Goal: Transaction & Acquisition: Purchase product/service

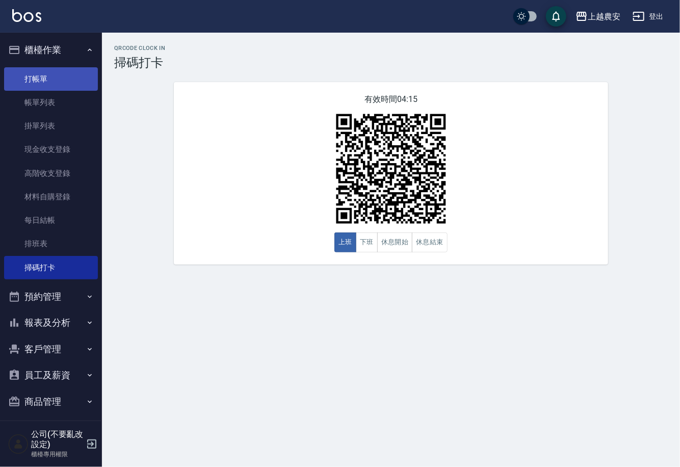
click at [70, 78] on link "打帳單" at bounding box center [51, 78] width 94 height 23
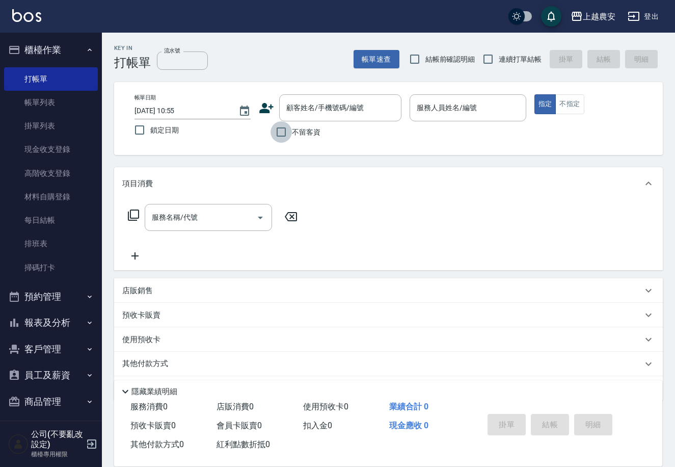
click at [277, 134] on input "不留客資" at bounding box center [281, 131] width 21 height 21
checkbox input "true"
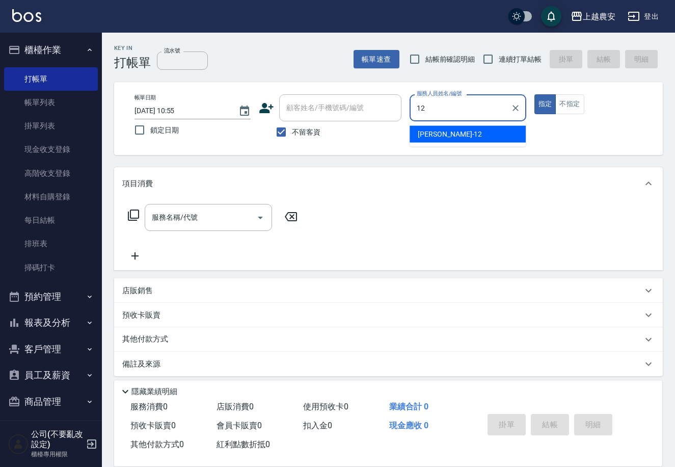
type input "Yoko-12"
type button "true"
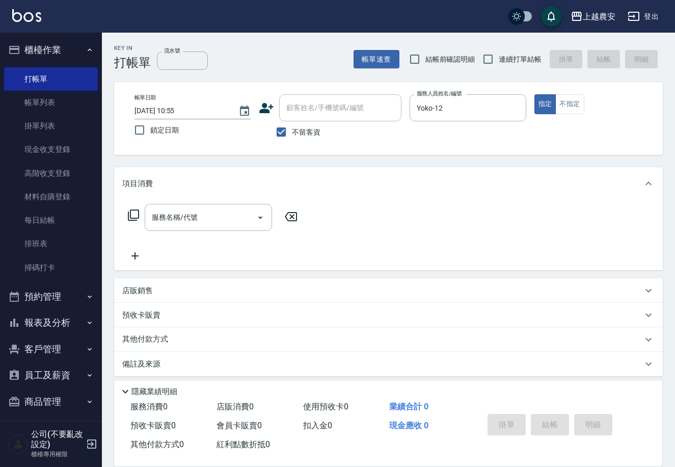
click at [167, 285] on div "店販銷售" at bounding box center [382, 290] width 520 height 11
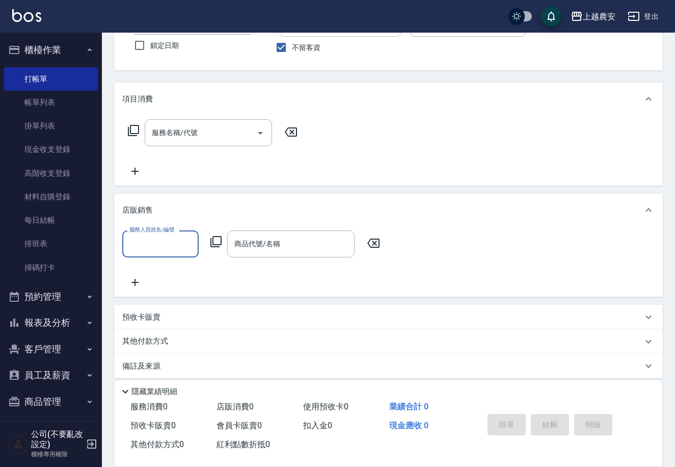
scroll to position [92, 0]
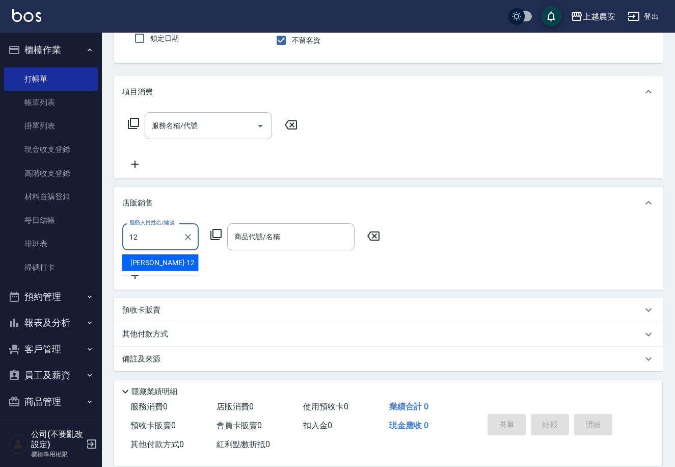
type input "Yoko-12"
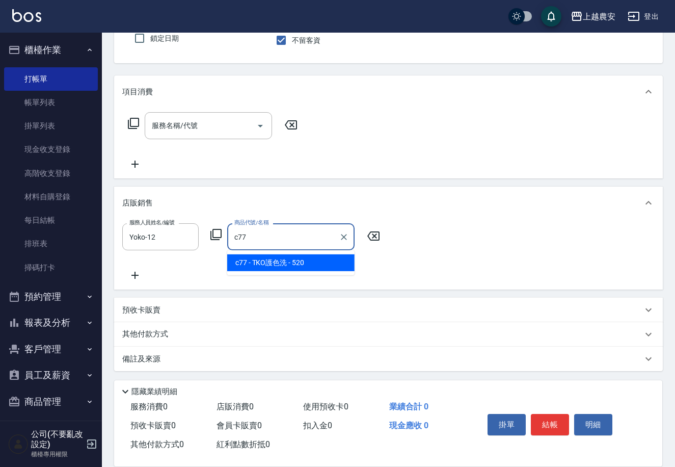
type input "TKO護色洗"
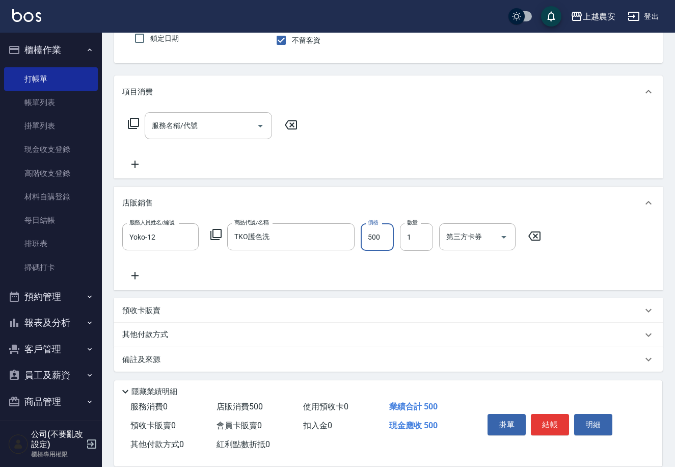
type input "500"
click at [542, 419] on button "結帳" at bounding box center [550, 424] width 38 height 21
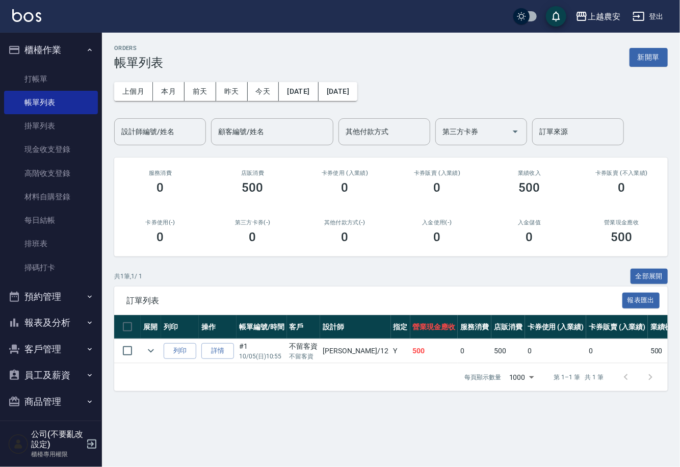
click at [66, 350] on button "客戶管理" at bounding box center [51, 349] width 94 height 27
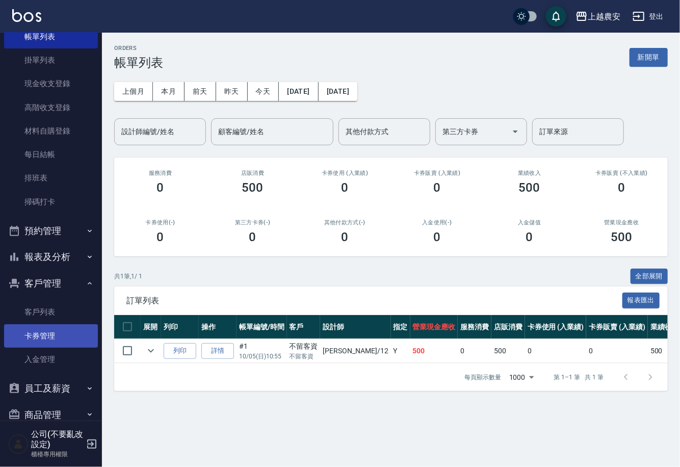
scroll to position [66, 0]
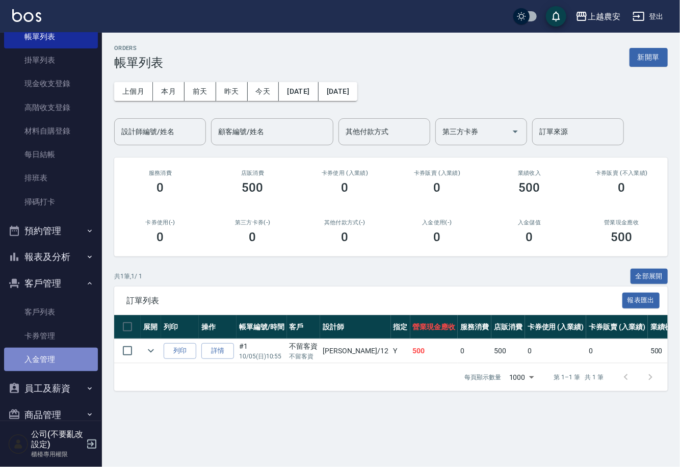
click at [60, 353] on link "入金管理" at bounding box center [51, 359] width 94 height 23
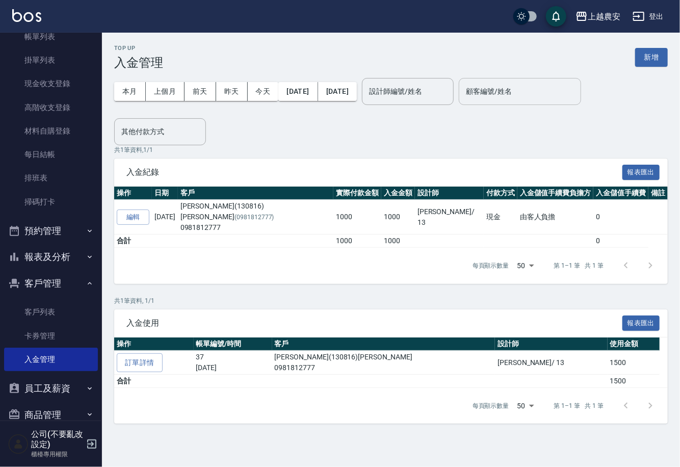
click at [567, 87] on input "顧客編號/姓名" at bounding box center [519, 92] width 113 height 18
type input "5"
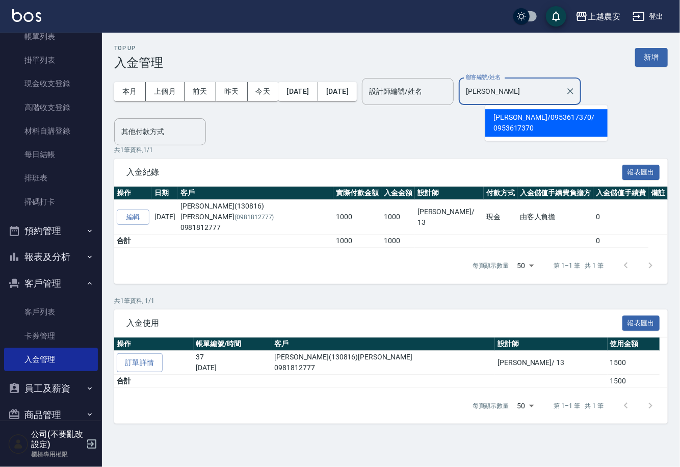
click at [530, 112] on span "[PERSON_NAME] / 0953617370 / 0953617370" at bounding box center [546, 123] width 122 height 28
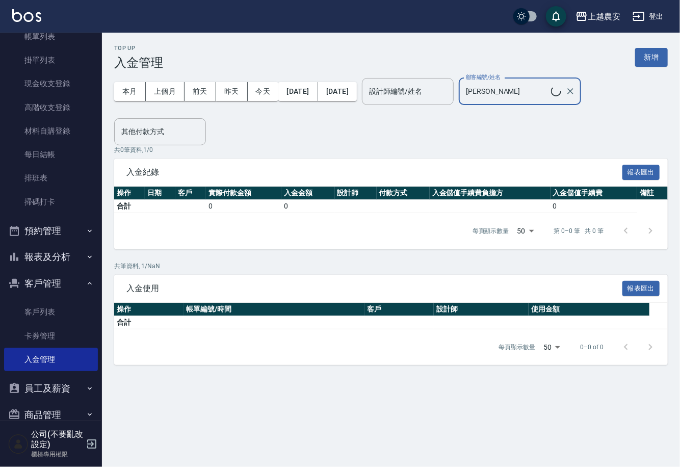
type input "[PERSON_NAME]/0953617370/0953617370"
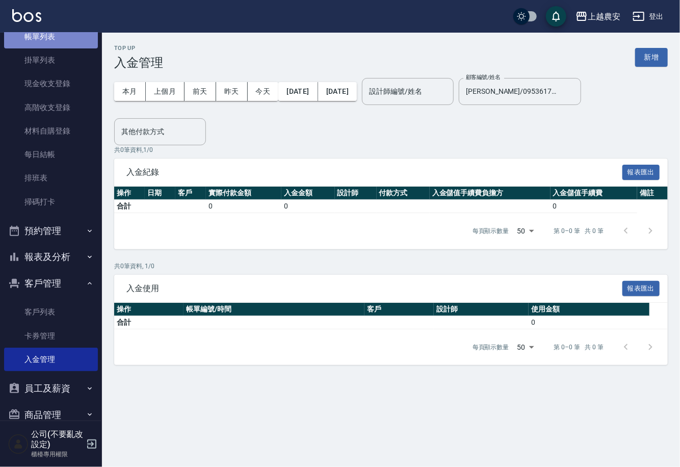
click at [85, 36] on link "帳單列表" at bounding box center [51, 36] width 94 height 23
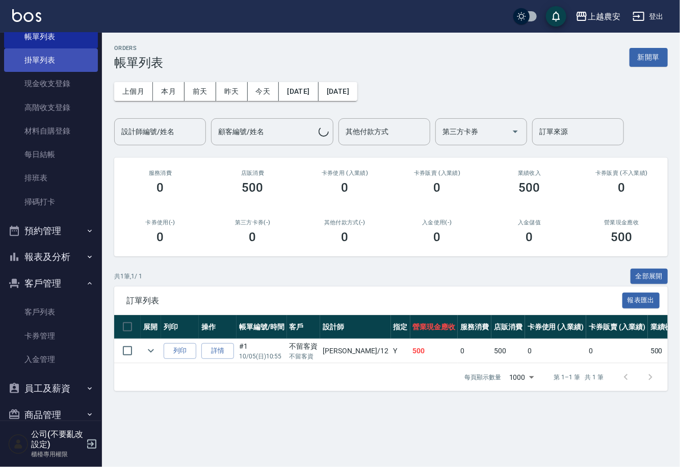
drag, startPoint x: 51, startPoint y: 57, endPoint x: 57, endPoint y: 51, distance: 8.3
click at [51, 55] on link "掛單列表" at bounding box center [51, 59] width 94 height 23
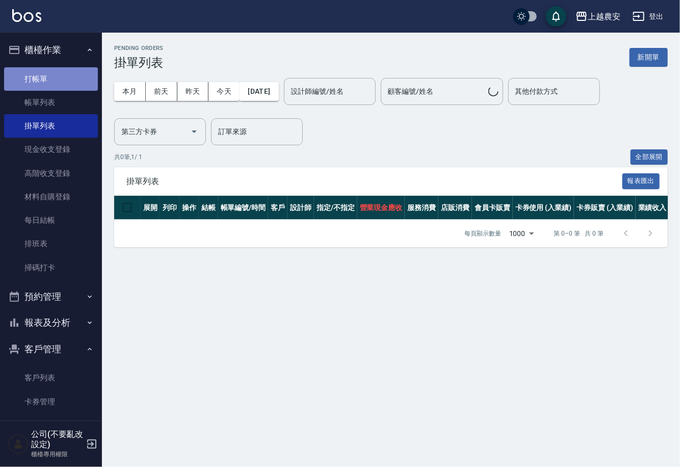
click at [69, 71] on link "打帳單" at bounding box center [51, 78] width 94 height 23
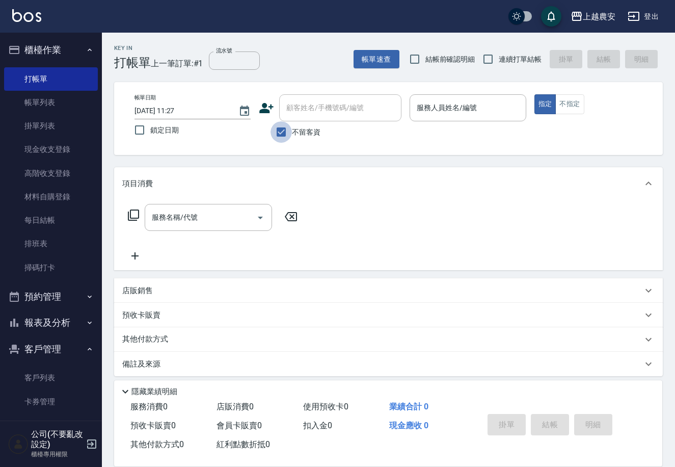
drag, startPoint x: 278, startPoint y: 126, endPoint x: 317, endPoint y: 110, distance: 42.0
click at [281, 126] on input "不留客資" at bounding box center [281, 131] width 21 height 21
checkbox input "false"
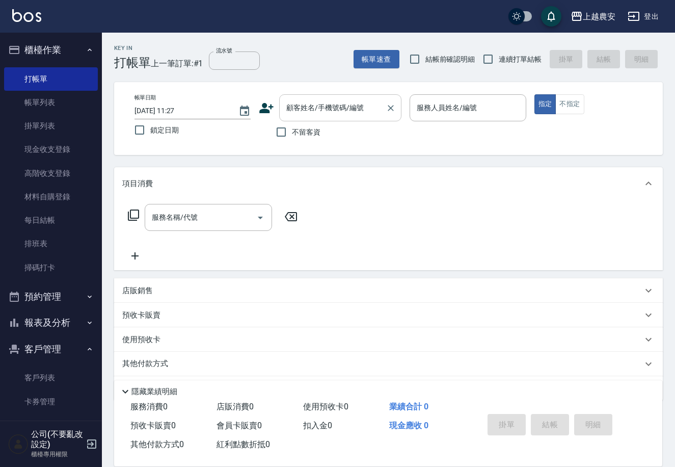
click at [317, 110] on div "顧客姓名/手機號碼/編號 顧客姓名/手機號碼/編號" at bounding box center [340, 107] width 122 height 27
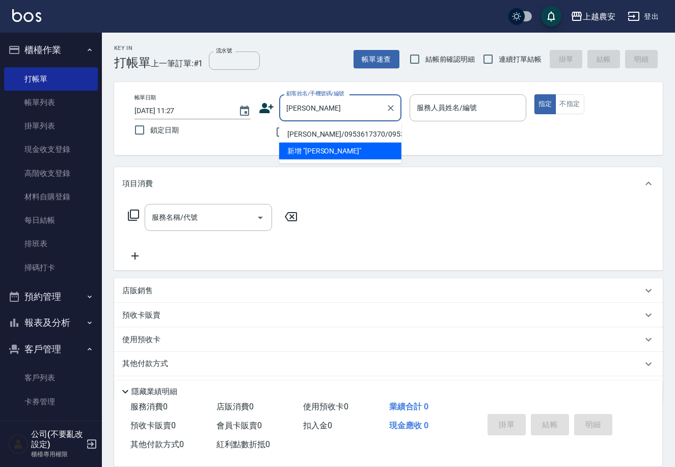
type input "[PERSON_NAME]/0953617370/0953617370"
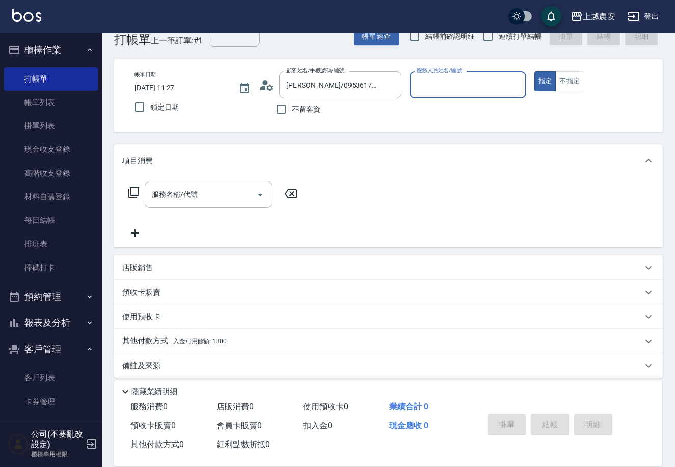
scroll to position [30, 0]
